Goal: Task Accomplishment & Management: Manage account settings

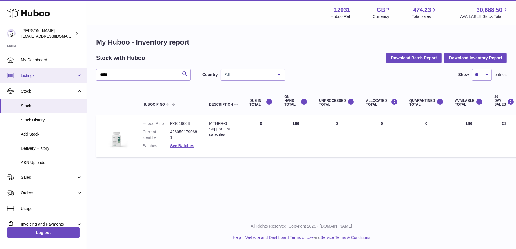
click at [39, 72] on div "Huboo Fritzi Nicolaus admin@makewellforyou.com Main My Dashboard Listings Not w…" at bounding box center [258, 124] width 516 height 249
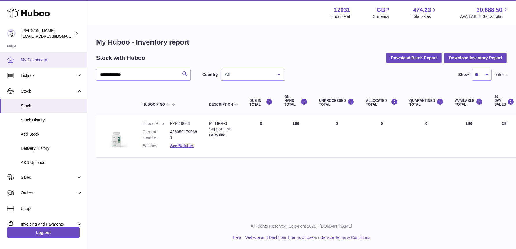
type input "**********"
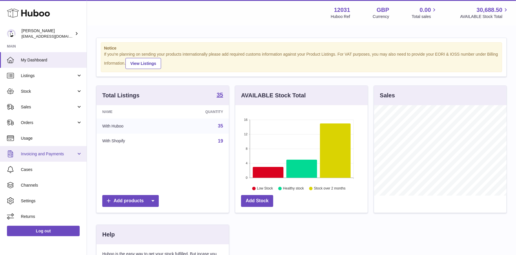
scroll to position [90, 132]
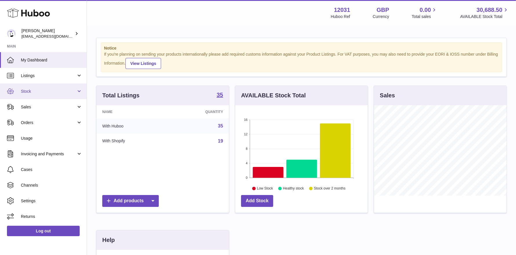
click at [36, 90] on span "Stock" at bounding box center [48, 92] width 55 height 6
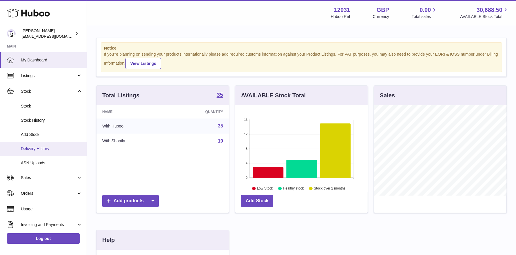
click at [45, 145] on link "Delivery History" at bounding box center [43, 149] width 87 height 14
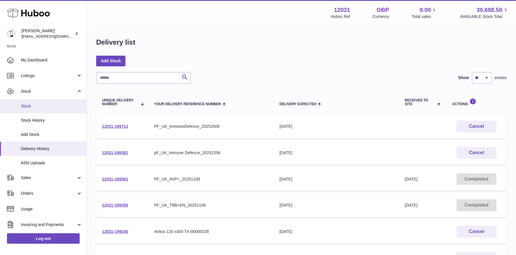
click at [45, 104] on span "Stock" at bounding box center [51, 106] width 61 height 6
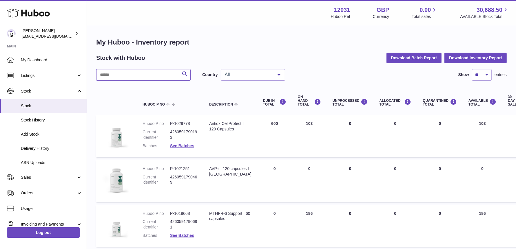
click at [123, 78] on input "text" at bounding box center [143, 75] width 94 height 12
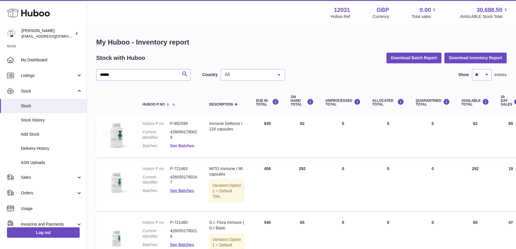
click at [186, 144] on link "See Batches" at bounding box center [182, 146] width 24 height 5
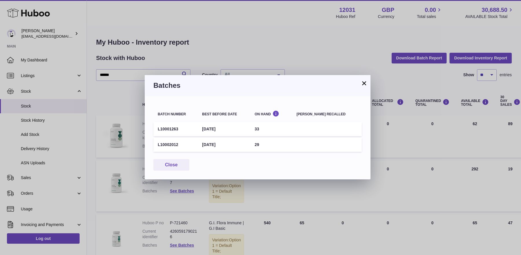
click at [365, 80] on button "×" at bounding box center [364, 83] width 7 height 7
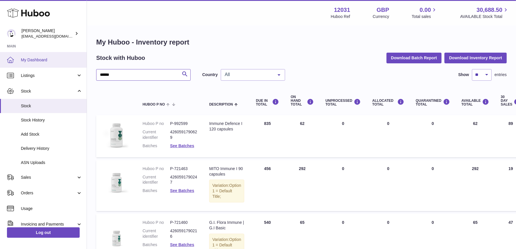
drag, startPoint x: 124, startPoint y: 75, endPoint x: 22, endPoint y: 63, distance: 102.5
click at [22, 63] on div "Huboo [PERSON_NAME] [EMAIL_ADDRESS][DOMAIN_NAME] Main My Dashboard Listings Not…" at bounding box center [258, 184] width 516 height 368
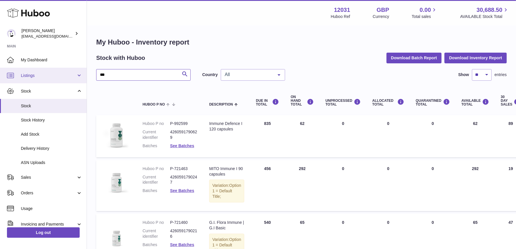
type input "***"
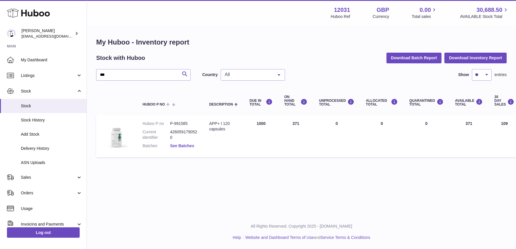
click at [180, 147] on link "See Batches" at bounding box center [182, 146] width 24 height 5
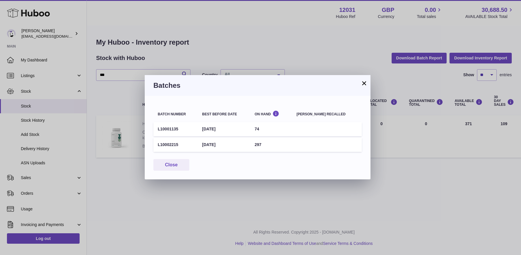
click at [366, 86] on button "×" at bounding box center [364, 83] width 7 height 7
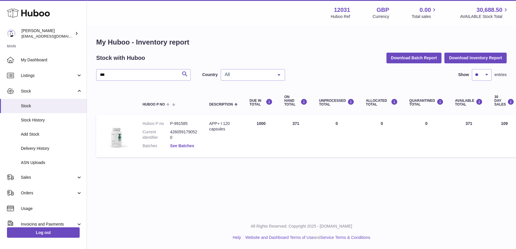
click at [178, 145] on link "See Batches" at bounding box center [182, 146] width 24 height 5
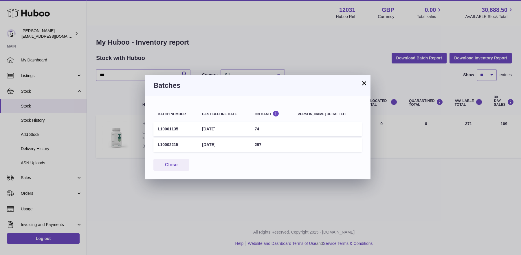
click at [363, 86] on button "×" at bounding box center [364, 83] width 7 height 7
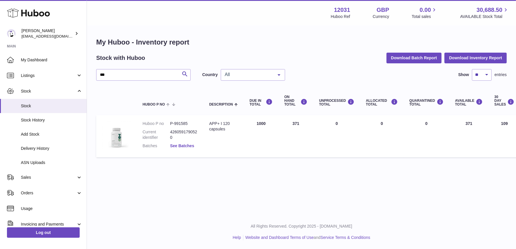
click at [175, 145] on link "See Batches" at bounding box center [182, 146] width 24 height 5
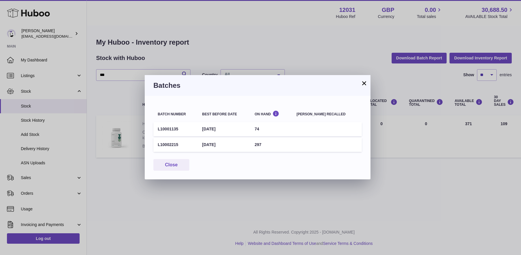
click at [363, 82] on button "×" at bounding box center [364, 83] width 7 height 7
